Goal: Information Seeking & Learning: Learn about a topic

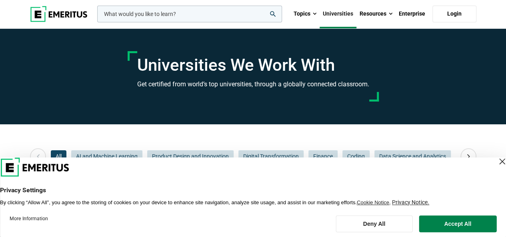
click at [449, 232] on footer "More Information Deny All Accept All" at bounding box center [253, 224] width 506 height 26
click at [451, 225] on button "Accept All" at bounding box center [458, 223] width 78 height 17
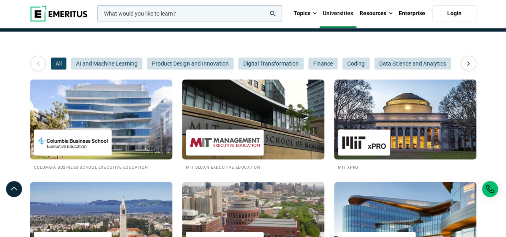
scroll to position [80, 0]
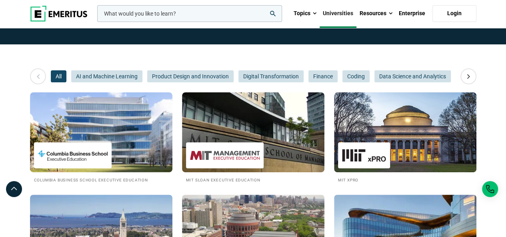
click at [337, 8] on link "Universities" at bounding box center [337, 14] width 37 height 28
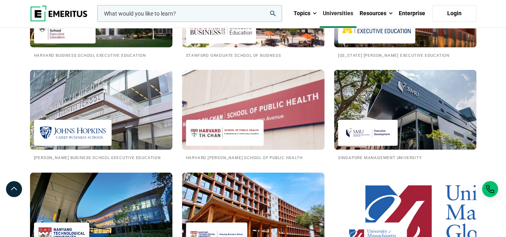
scroll to position [1119, 0]
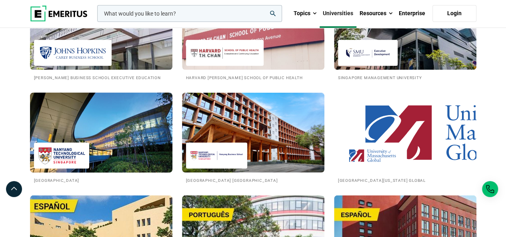
click at [115, 156] on img at bounding box center [101, 133] width 157 height 88
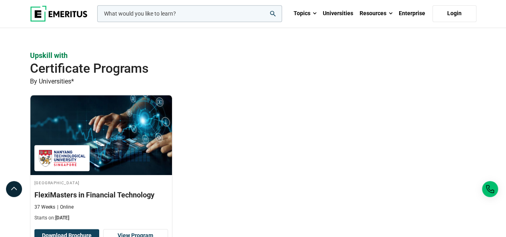
scroll to position [240, 0]
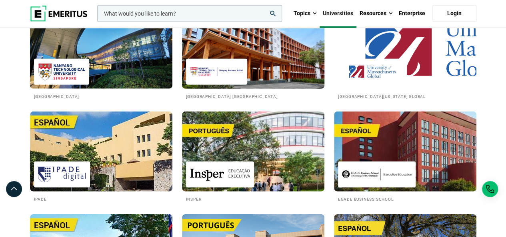
click at [243, 85] on div at bounding box center [216, 72] width 61 height 26
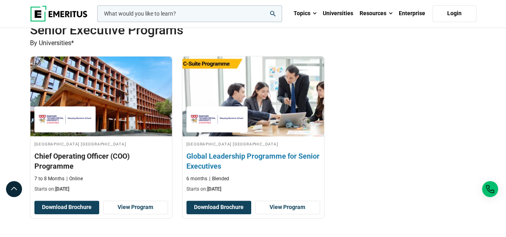
scroll to position [240, 0]
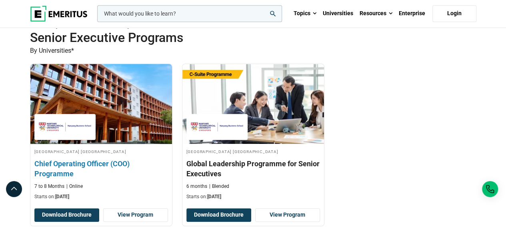
click at [78, 179] on h3 "Chief Operating Officer (COO) Programme" at bounding box center [101, 169] width 134 height 20
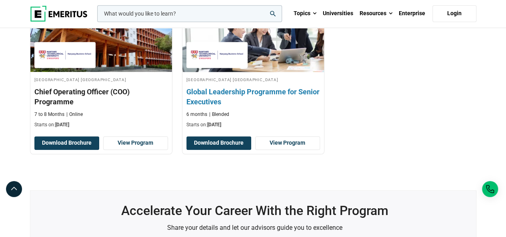
scroll to position [320, 0]
